Goal: Information Seeking & Learning: Find specific page/section

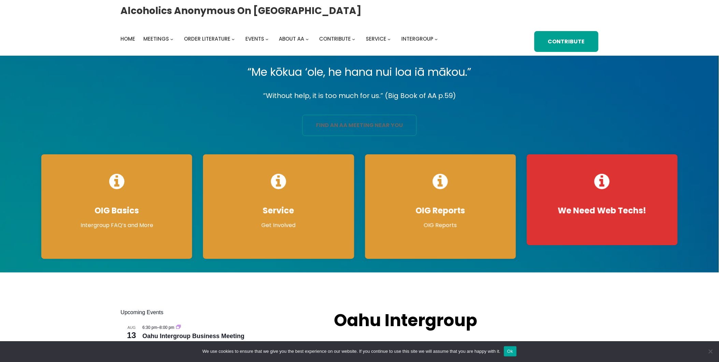
click at [377, 122] on link "find an aa meeting near you" at bounding box center [359, 125] width 114 height 21
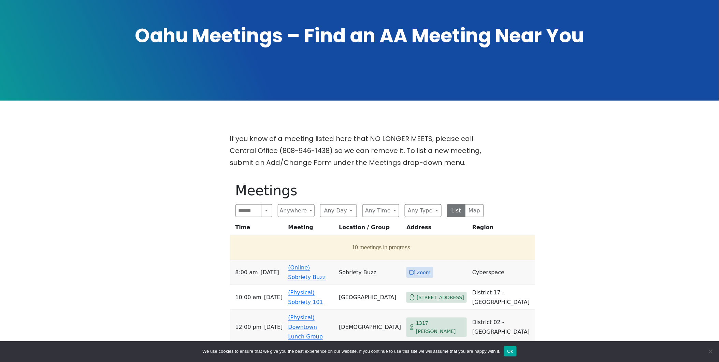
scroll to position [189, 0]
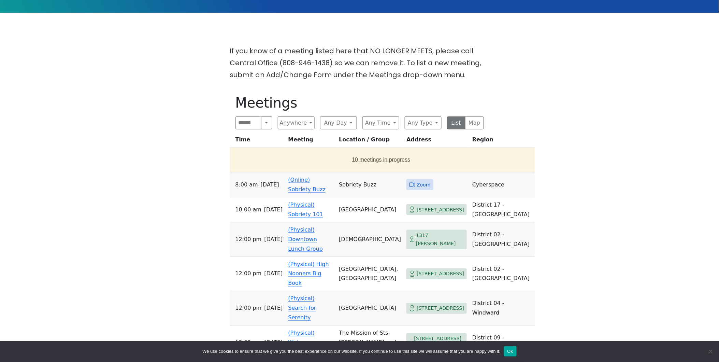
click at [357, 161] on button "10 meetings in progress" at bounding box center [381, 159] width 297 height 19
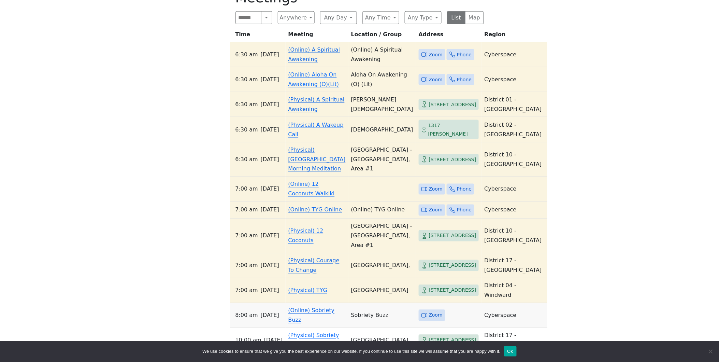
scroll to position [303, 0]
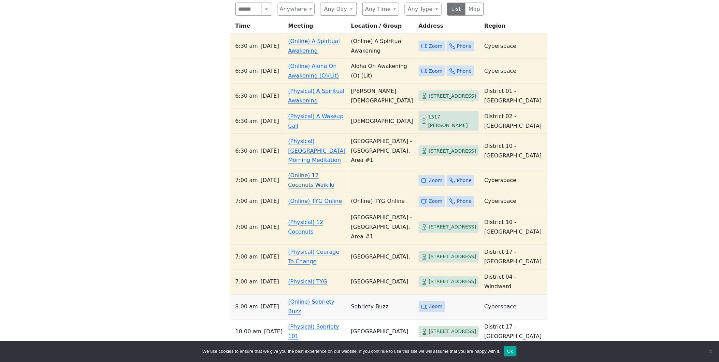
click at [306, 188] on link "(Online) 12 Coconuts Waikiki" at bounding box center [311, 180] width 46 height 16
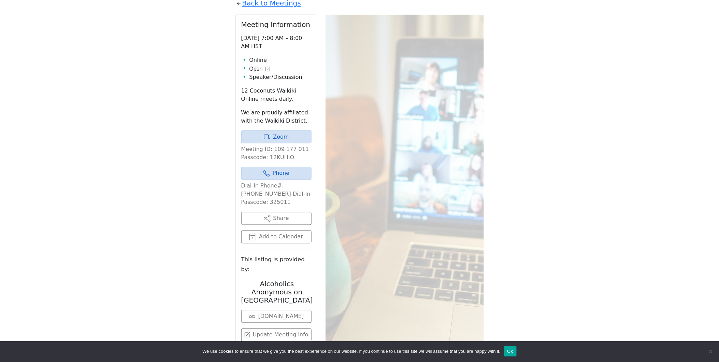
scroll to position [279, 0]
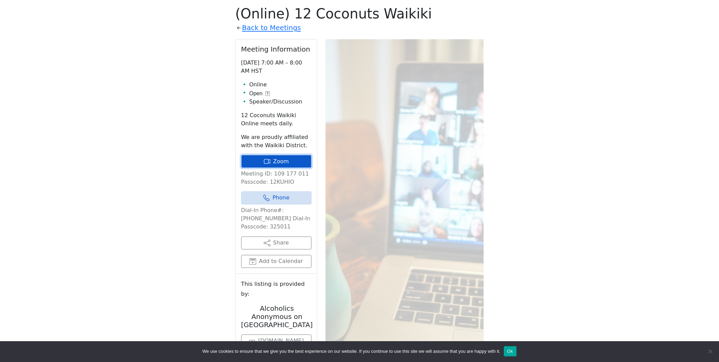
click at [282, 163] on link "Zoom" at bounding box center [276, 161] width 70 height 13
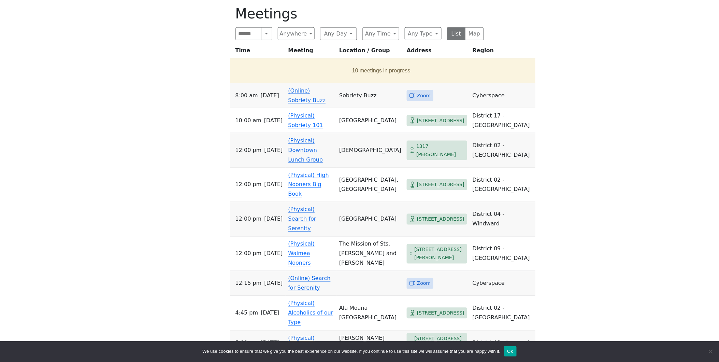
scroll to position [303, 0]
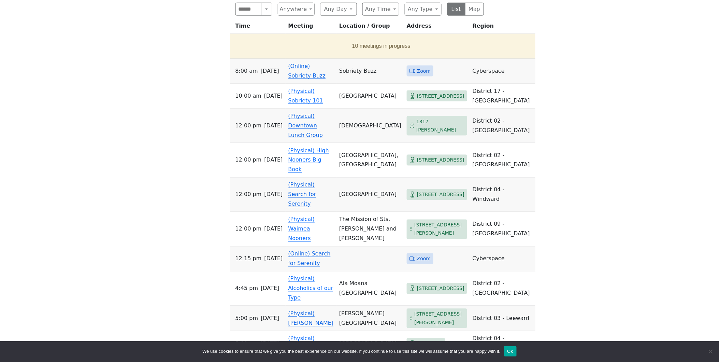
click at [325, 66] on link "(Online) Sobriety Buzz" at bounding box center [307, 71] width 38 height 16
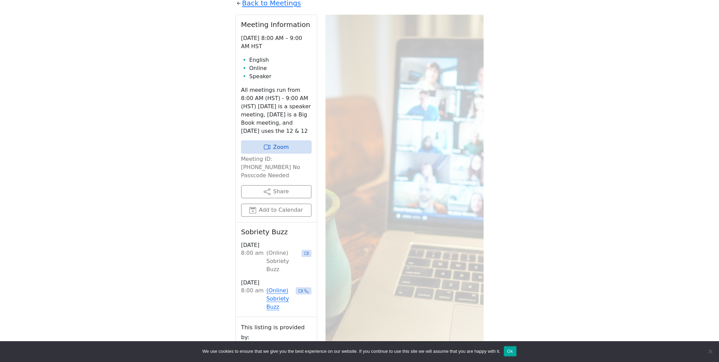
scroll to position [279, 0]
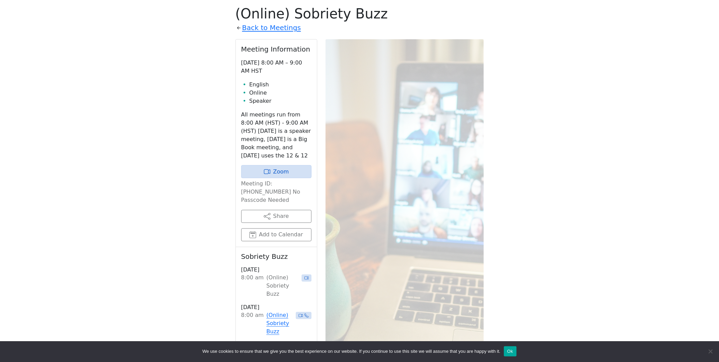
scroll to position [303, 0]
